Goal: Task Accomplishment & Management: Manage account settings

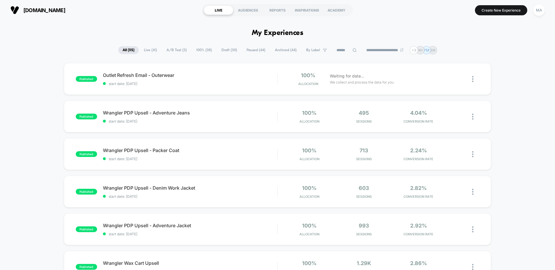
click at [172, 52] on span "A/B Test ( 3 )" at bounding box center [176, 50] width 29 height 8
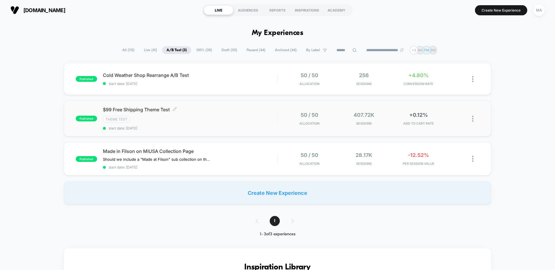
click at [235, 115] on div "$99 Free Shipping Theme Test Click to edit experience details Click to edit exp…" at bounding box center [190, 119] width 174 height 24
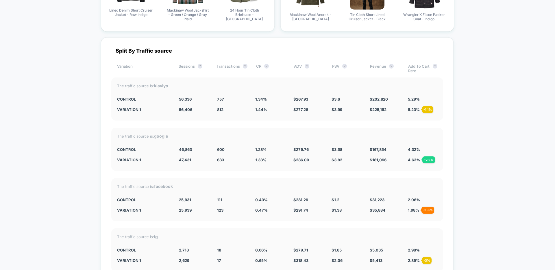
scroll to position [1057, 0]
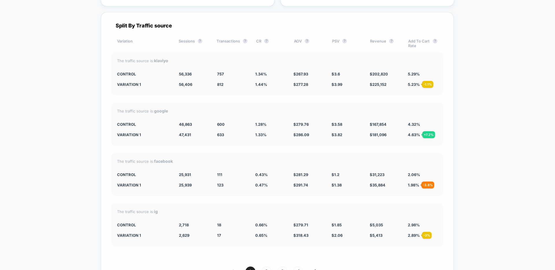
click at [261, 105] on div "The traffic source is: google CONTROL 46,863 600 1.28 % $ 279.76 $ 3.58 $ 167,8…" at bounding box center [277, 124] width 332 height 43
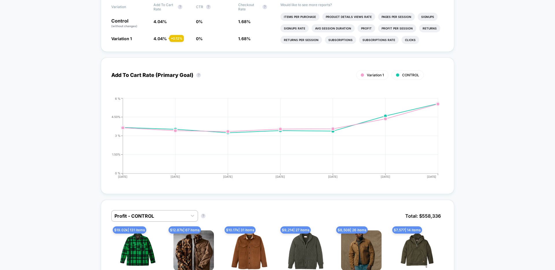
scroll to position [0, 0]
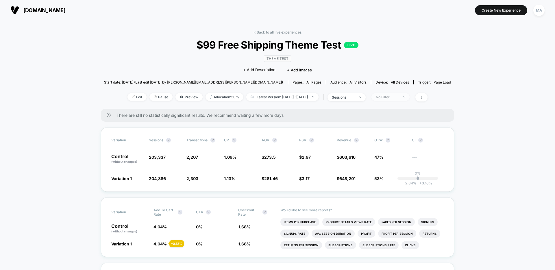
click at [396, 93] on span "No Filter" at bounding box center [391, 97] width 38 height 8
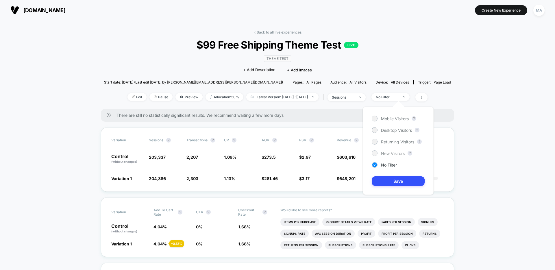
click at [374, 151] on div at bounding box center [374, 153] width 4 height 4
click at [392, 182] on button "Save" at bounding box center [398, 181] width 53 height 10
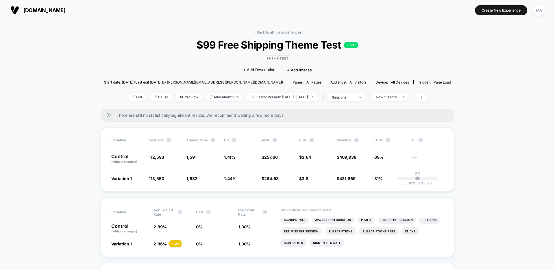
click at [396, 93] on div "New Visitors" at bounding box center [389, 97] width 41 height 8
click at [395, 95] on div "New Visitors" at bounding box center [387, 97] width 23 height 4
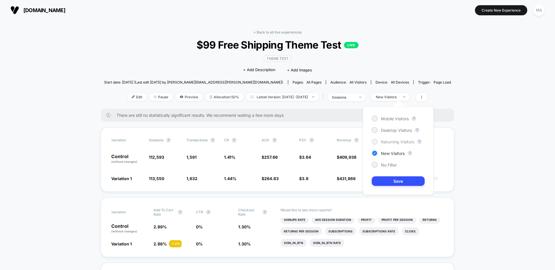
click at [381, 140] on span "Returning Visitors" at bounding box center [397, 141] width 33 height 5
click at [395, 184] on button "Save" at bounding box center [398, 181] width 53 height 10
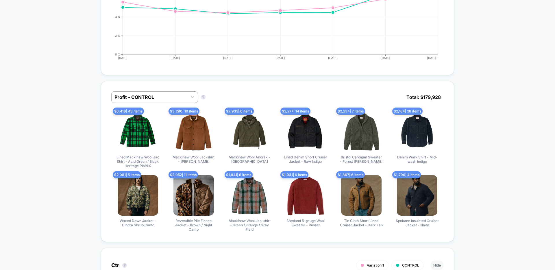
scroll to position [333, 0]
